Goal: Information Seeking & Learning: Learn about a topic

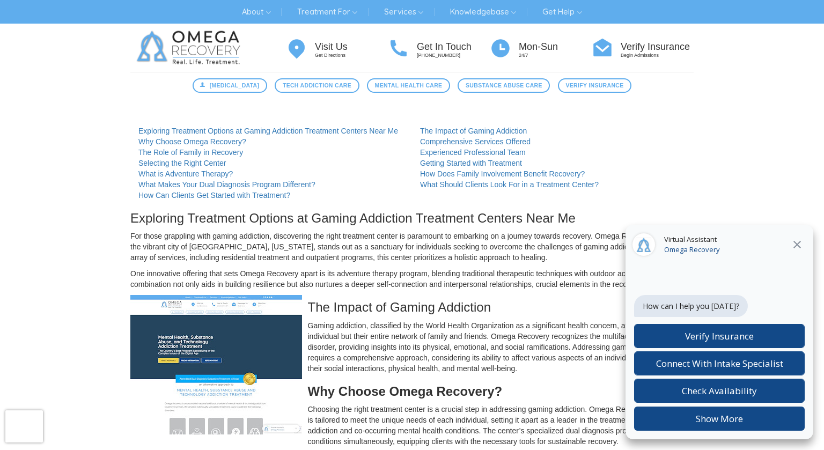
click at [800, 247] on icon at bounding box center [796, 244] width 13 height 13
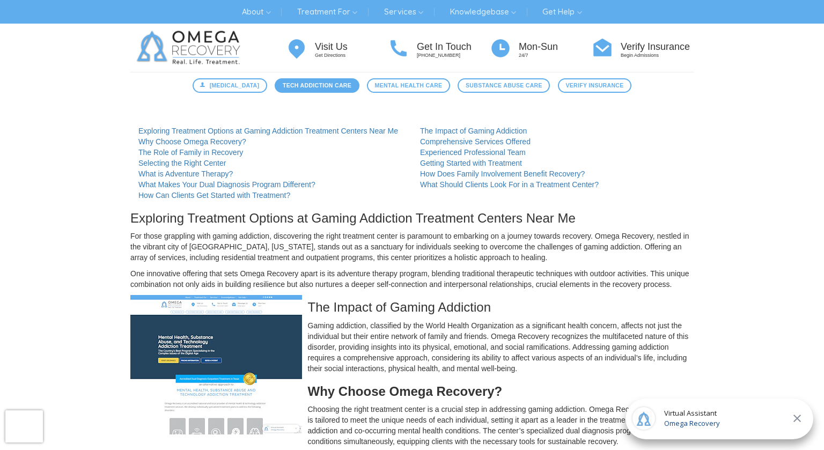
click at [329, 86] on span "Tech Addiction Care" at bounding box center [317, 85] width 69 height 9
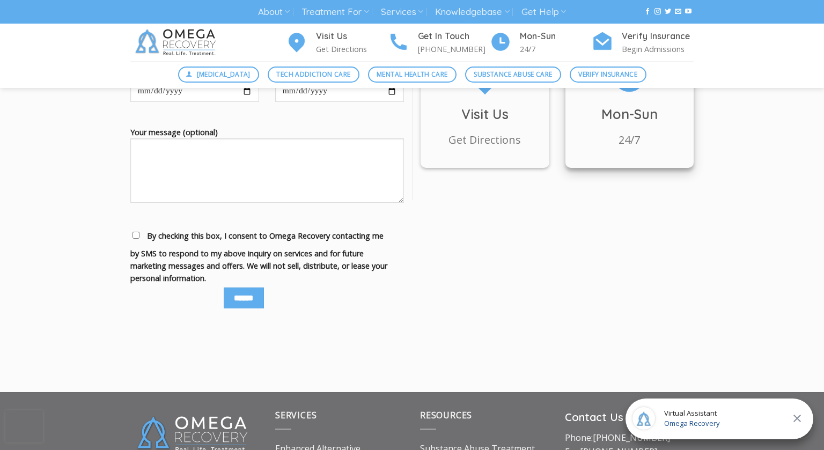
scroll to position [1684, 0]
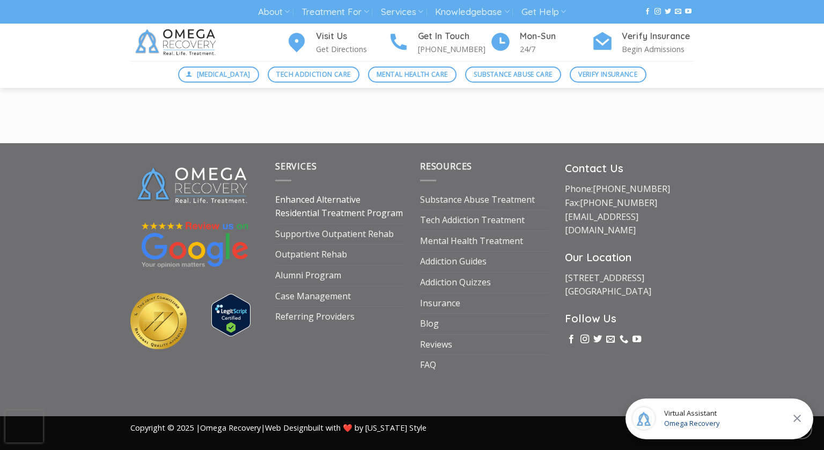
click at [335, 204] on link "Enhanced Alternative Residential Treatment Program" at bounding box center [339, 207] width 129 height 34
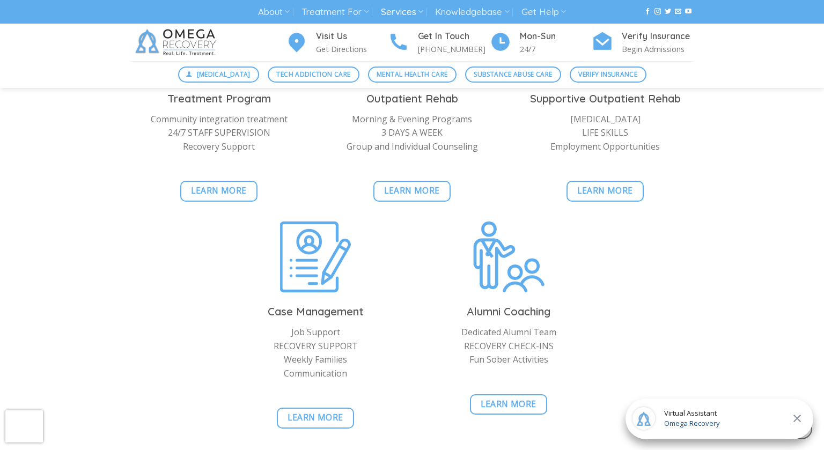
scroll to position [3074, 0]
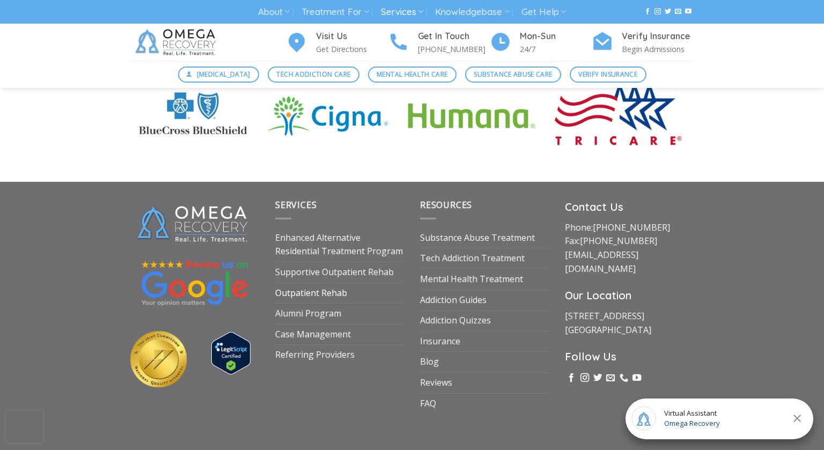
click at [328, 283] on link "Outpatient Rehab" at bounding box center [311, 293] width 72 height 20
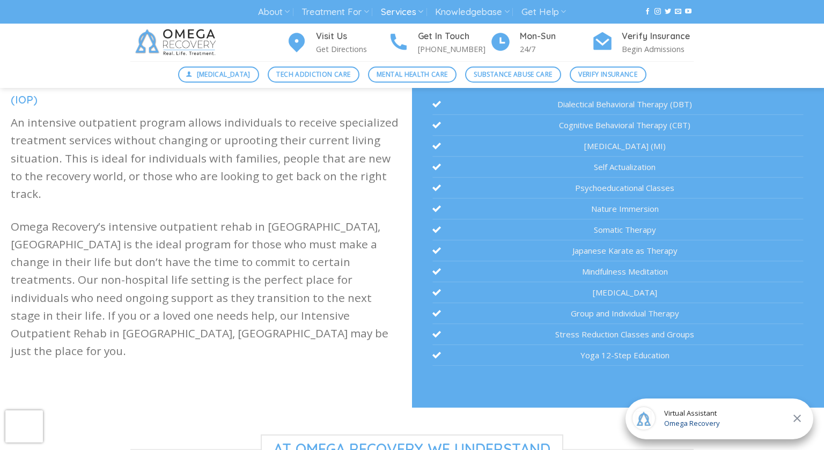
scroll to position [308, 0]
